Goal: Task Accomplishment & Management: Manage account settings

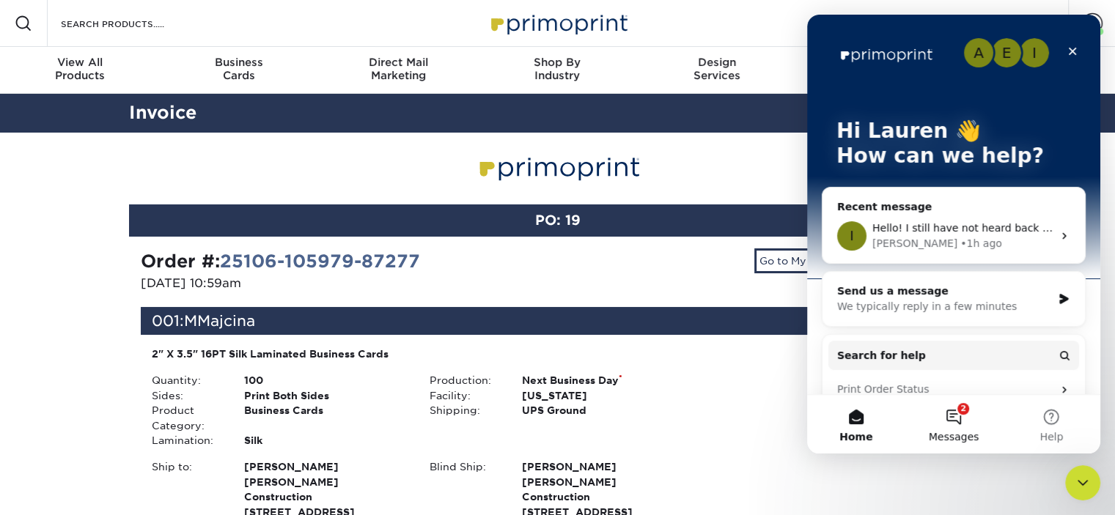
click at [955, 403] on button "2 Messages" at bounding box center [952, 424] width 97 height 59
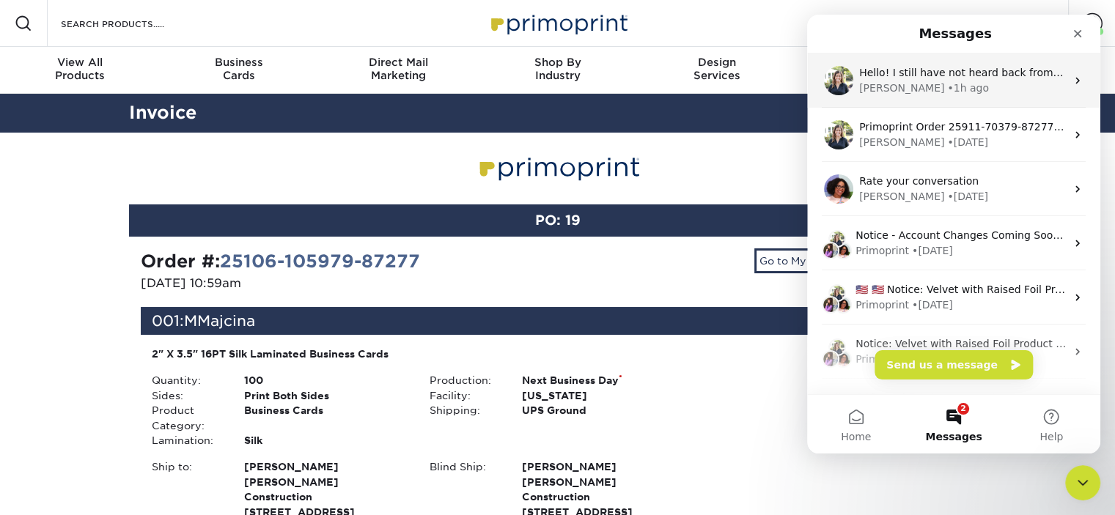
click at [981, 79] on div "Hello! I still have not heard back from your accounting department about invoic…" at bounding box center [962, 72] width 207 height 15
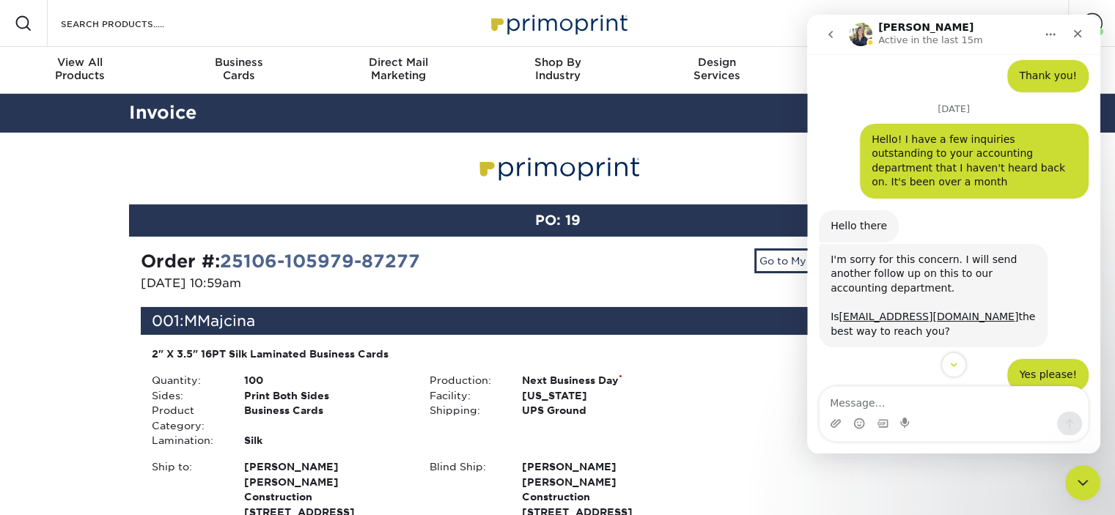
scroll to position [2042, 0]
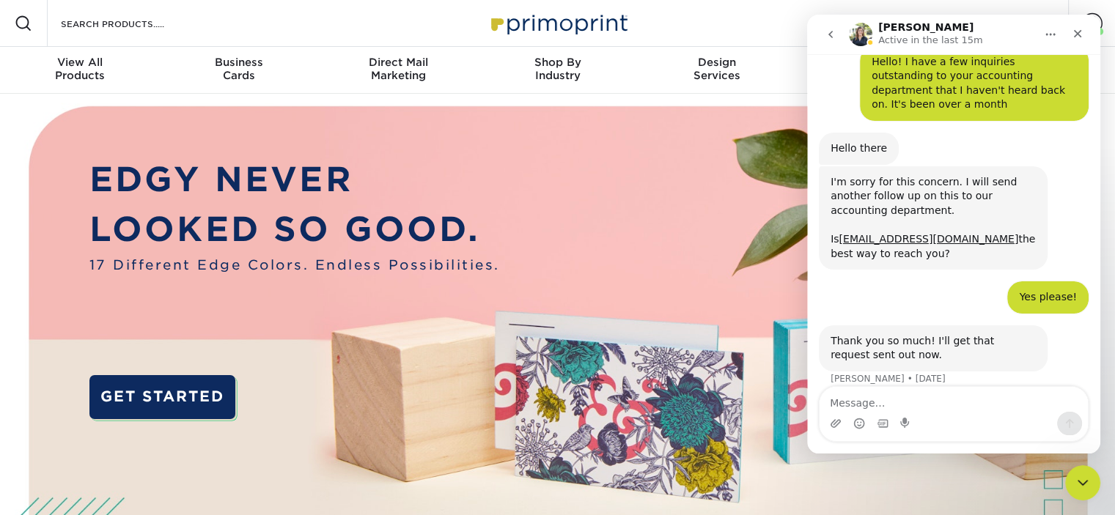
scroll to position [2043, 0]
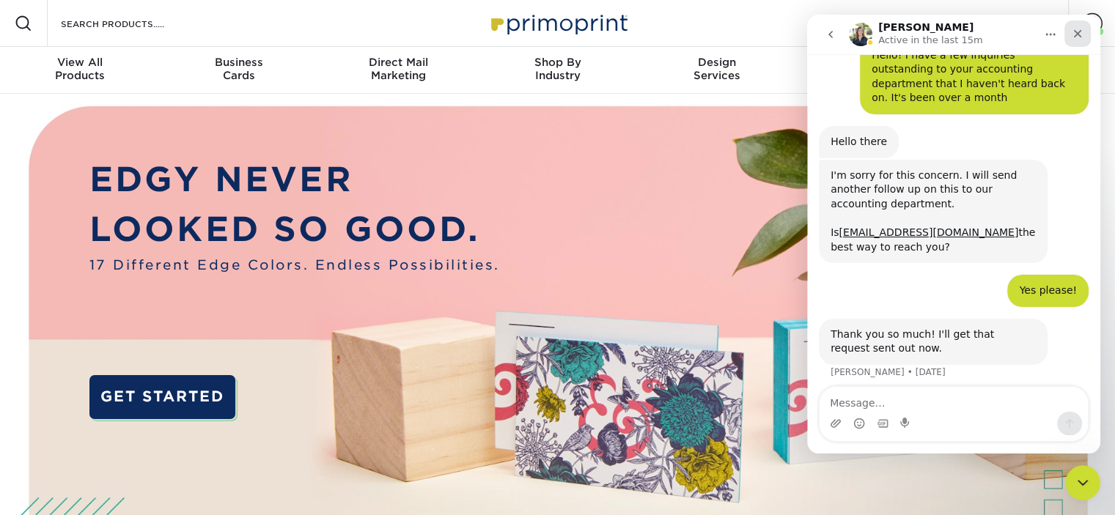
click at [1077, 34] on icon "Close" at bounding box center [1078, 34] width 8 height 8
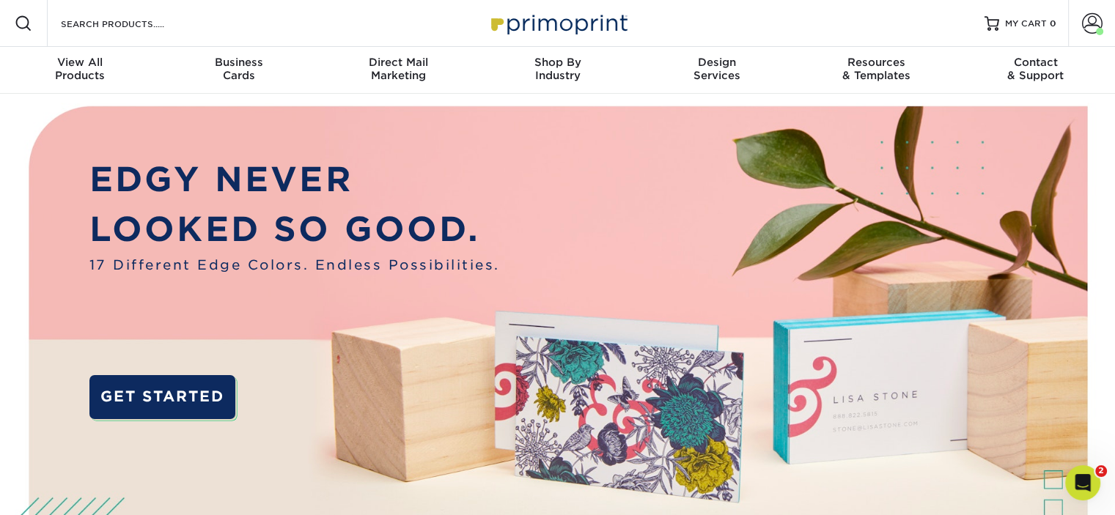
scroll to position [2042, 0]
click at [1087, 17] on span at bounding box center [1092, 23] width 21 height 21
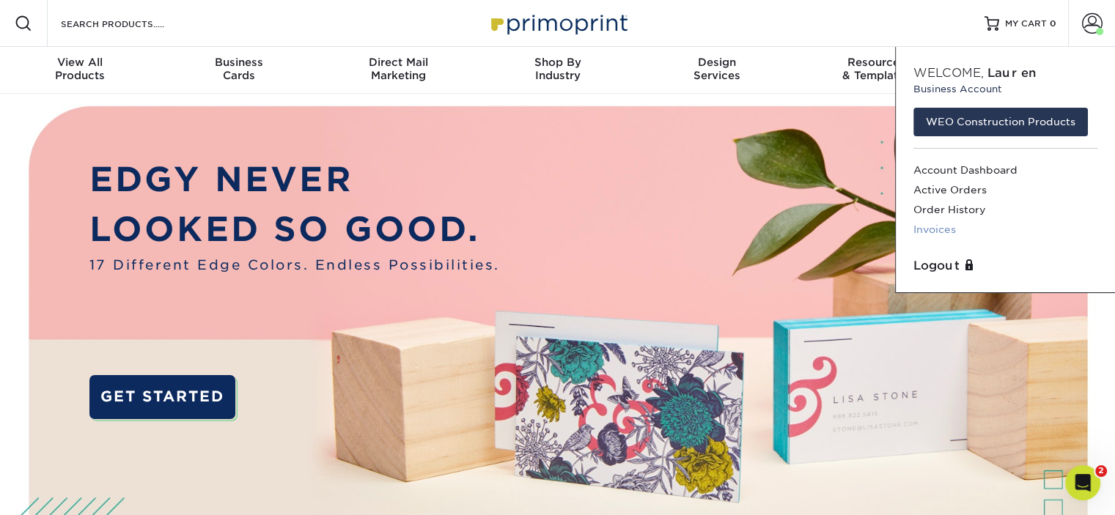
click at [932, 230] on link "Invoices" at bounding box center [1005, 230] width 184 height 20
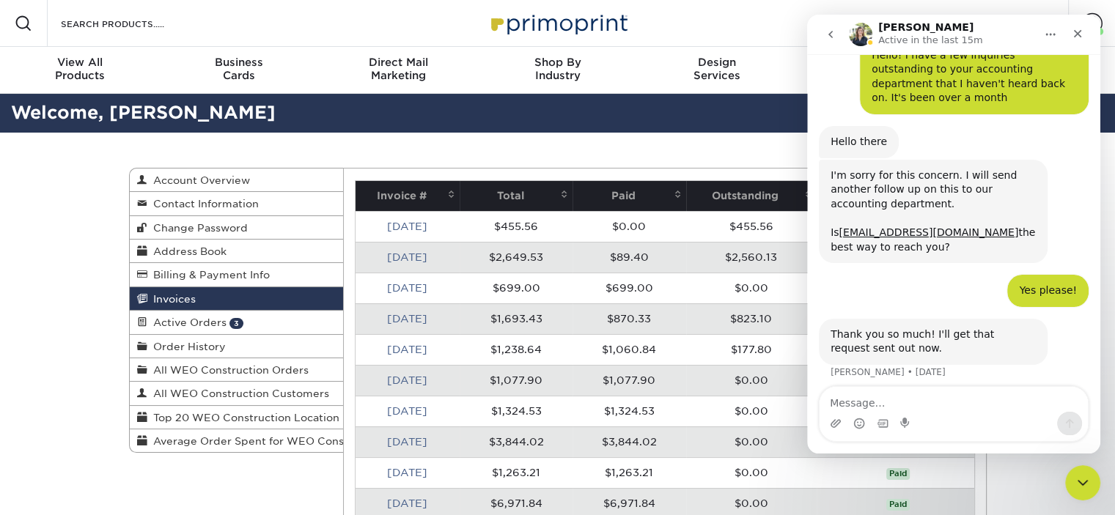
scroll to position [2042, 0]
click at [1091, 478] on div "Close Intercom Messenger" at bounding box center [1080, 480] width 35 height 35
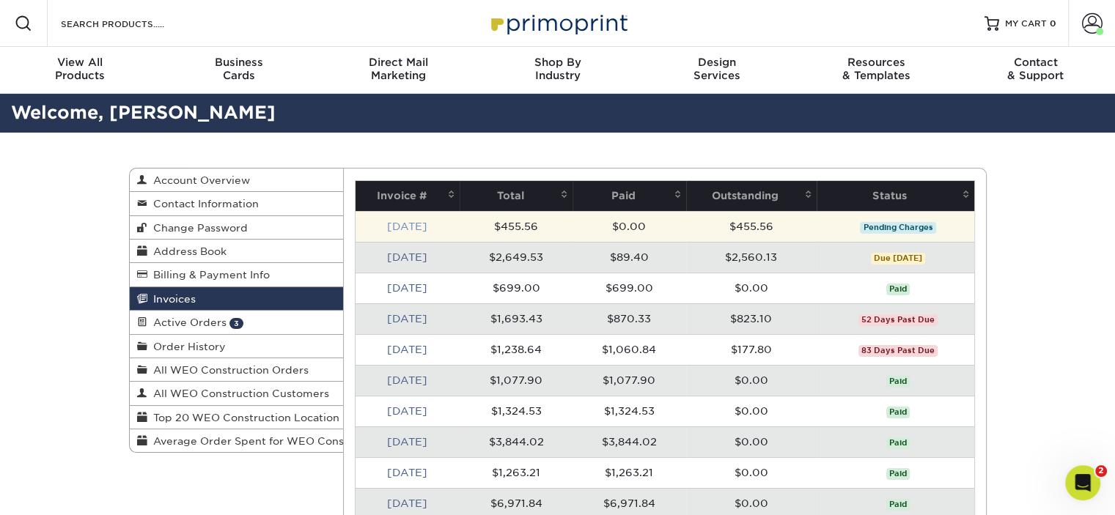
click at [403, 226] on link "[DATE]" at bounding box center [407, 227] width 40 height 12
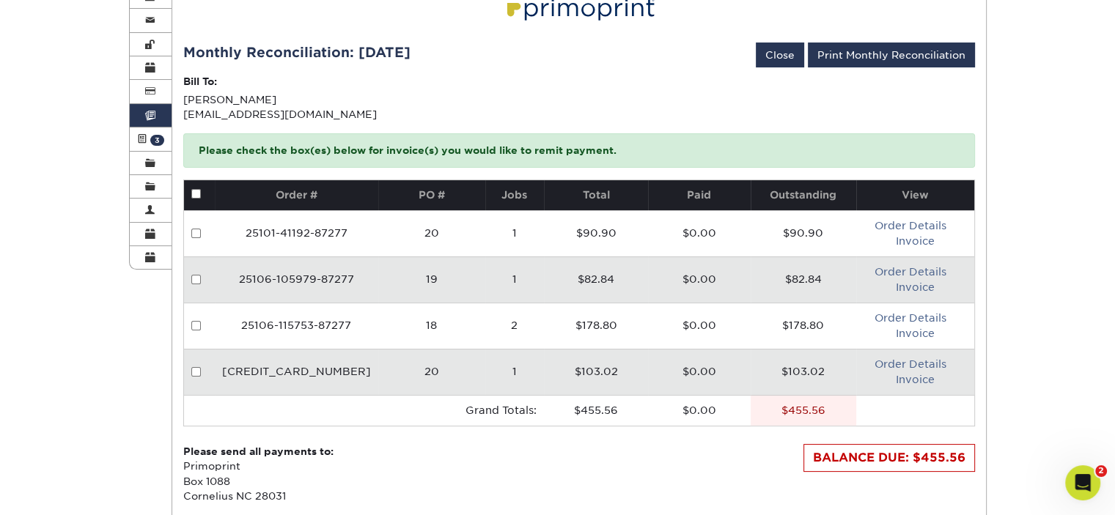
scroll to position [243, 0]
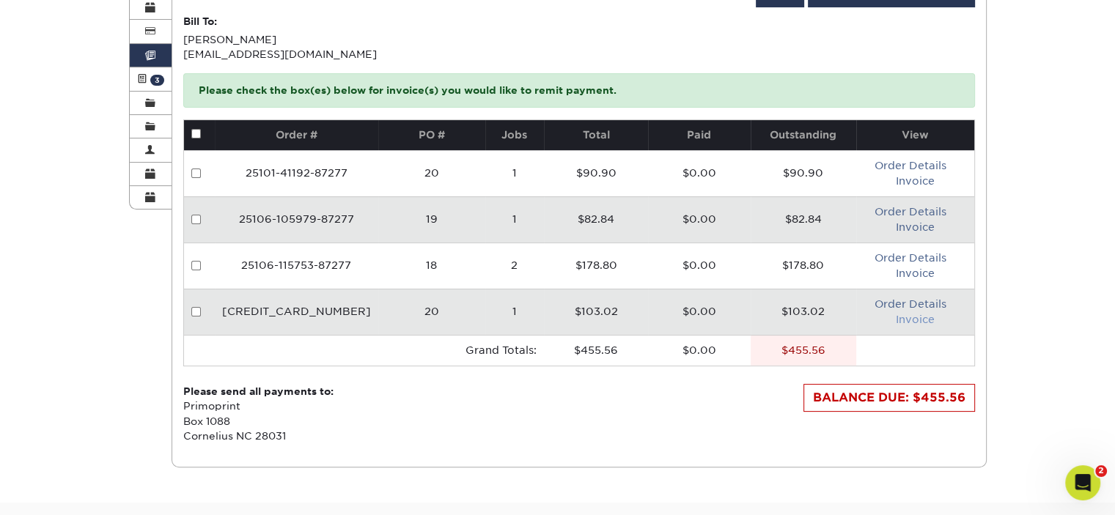
click at [912, 314] on link "Invoice" at bounding box center [915, 320] width 39 height 12
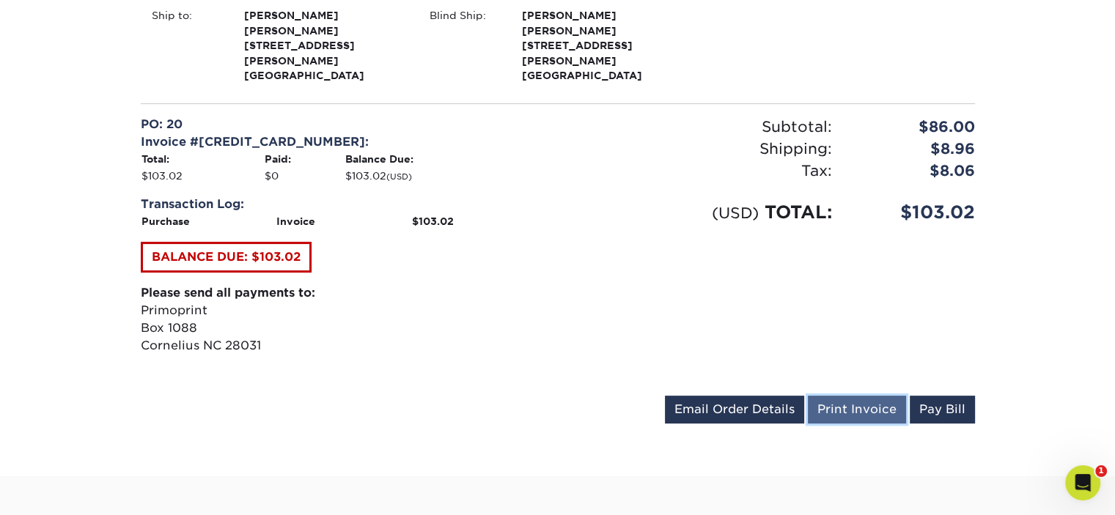
click at [851, 396] on link "Print Invoice" at bounding box center [857, 410] width 98 height 28
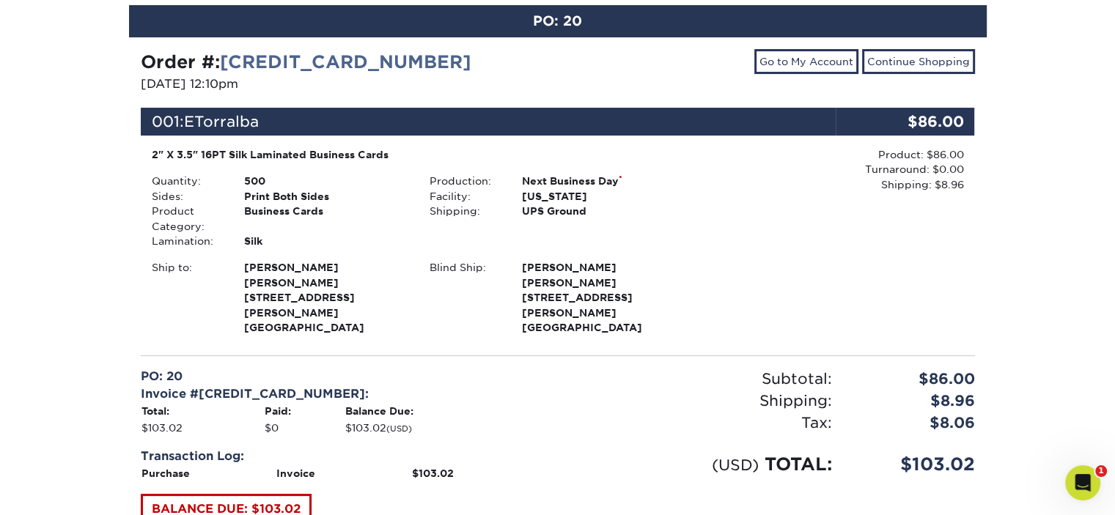
scroll to position [199, 0]
